Goal: Check status: Check status

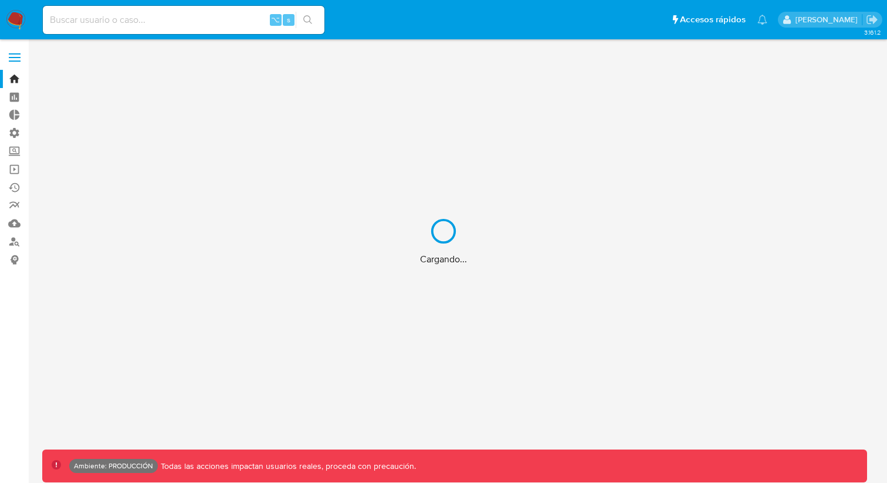
click at [165, 21] on div "Cargando..." at bounding box center [443, 241] width 887 height 483
click at [151, 19] on div "Cargando..." at bounding box center [443, 241] width 887 height 483
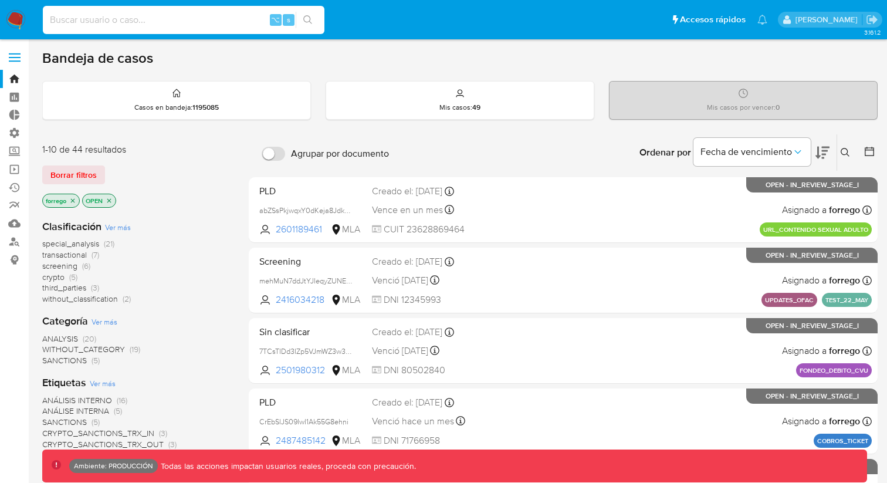
click at [151, 19] on input at bounding box center [184, 19] width 282 height 15
paste input "2906214882"
type input "2906214882"
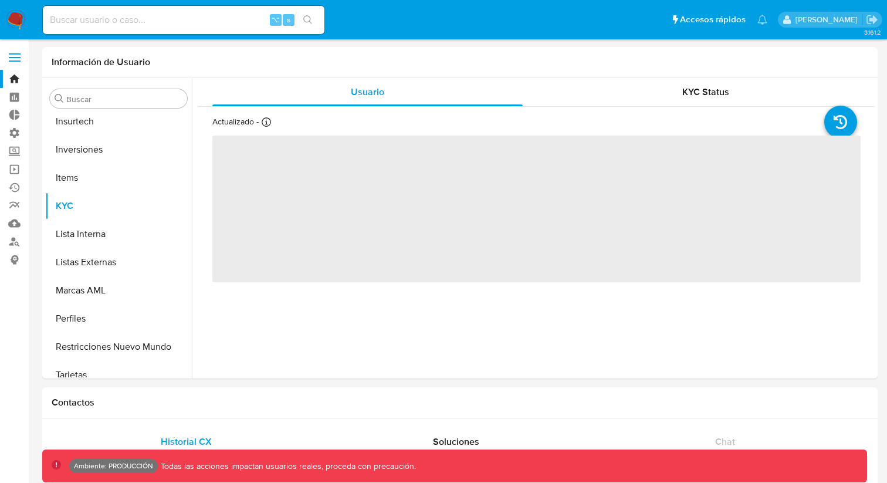
scroll to position [608, 0]
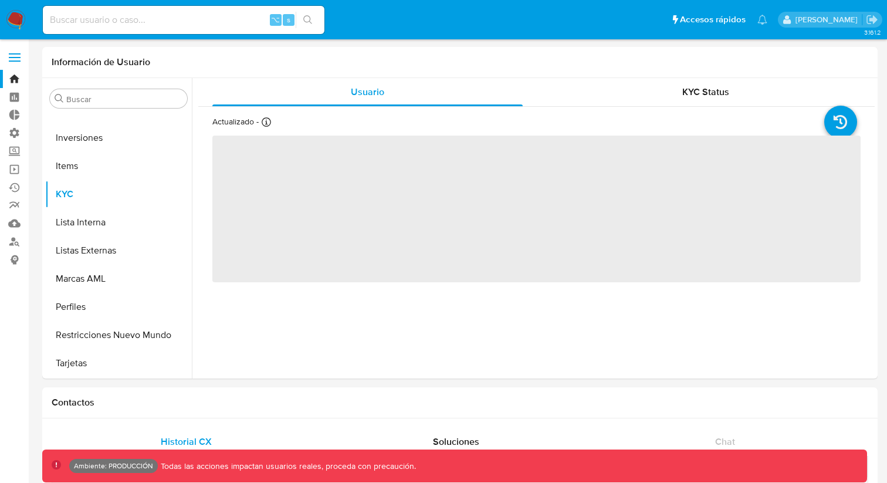
select select "10"
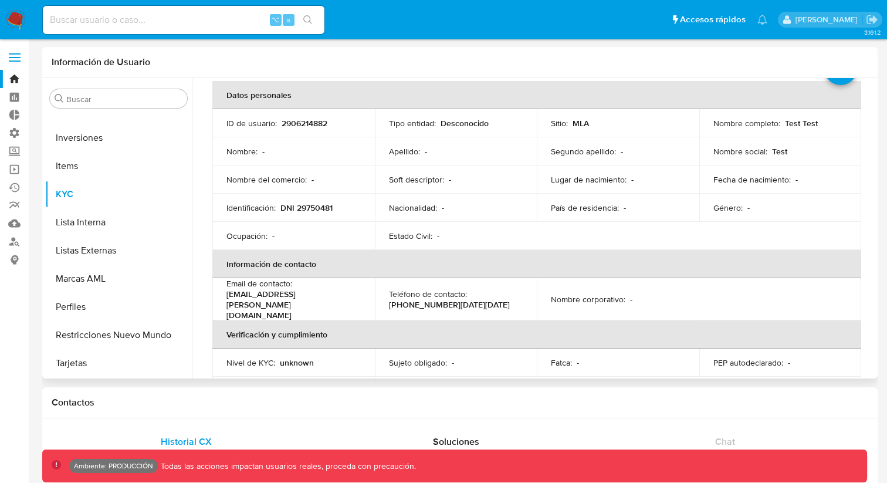
scroll to position [60, 0]
